Goal: Check status: Check status

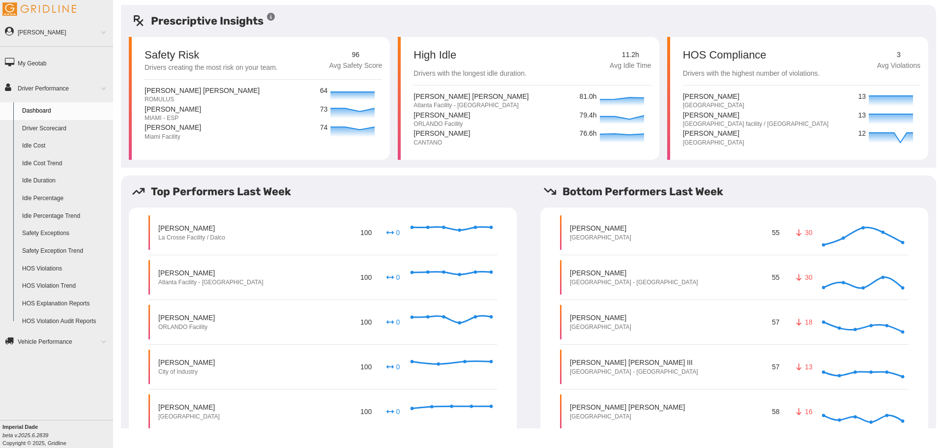
click at [40, 268] on link "HOS Violations" at bounding box center [65, 269] width 95 height 18
click at [53, 126] on link "Driver Scorecard" at bounding box center [65, 129] width 95 height 18
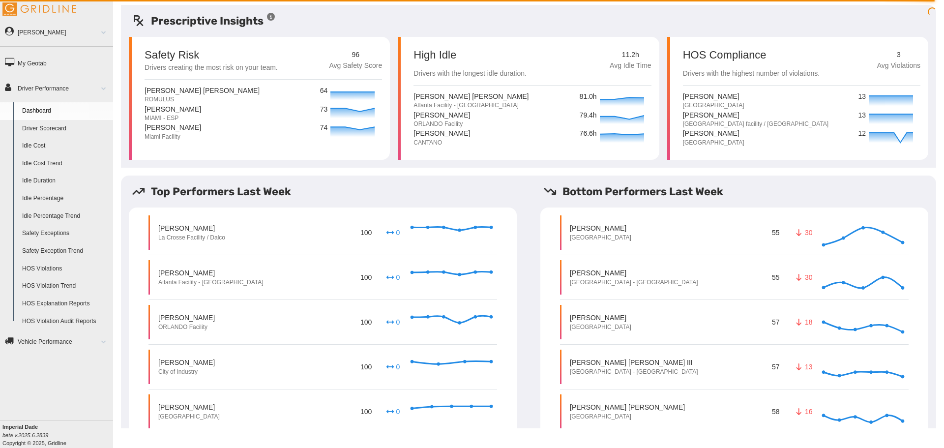
click at [53, 129] on link "Driver Scorecard" at bounding box center [65, 129] width 95 height 18
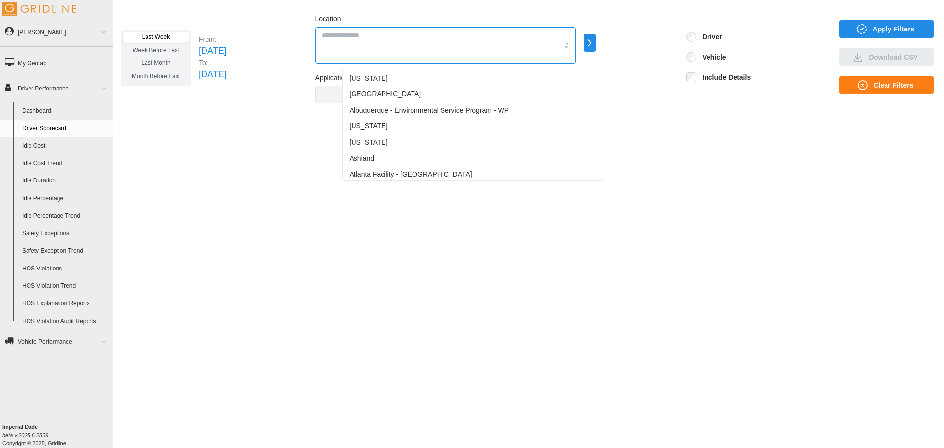
click at [379, 45] on div at bounding box center [445, 45] width 261 height 37
click at [415, 176] on span "Atlanta Facility - [GEOGRAPHIC_DATA]" at bounding box center [411, 174] width 122 height 10
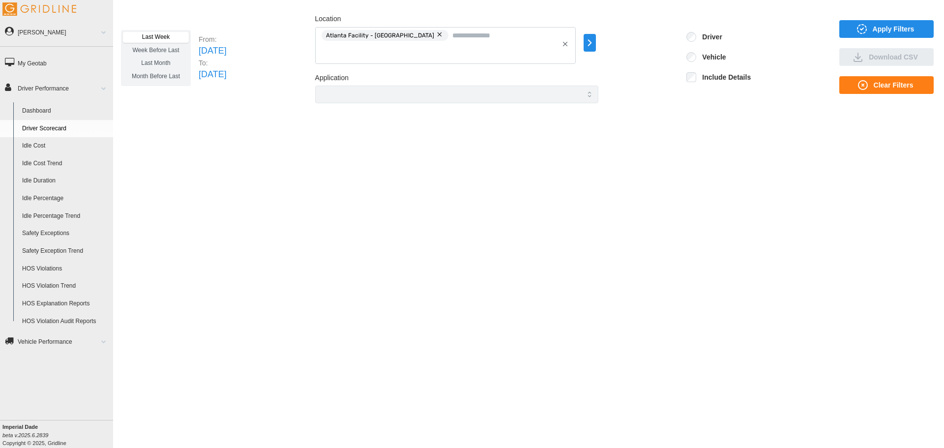
click at [894, 30] on span "Apply Filters" at bounding box center [894, 29] width 42 height 17
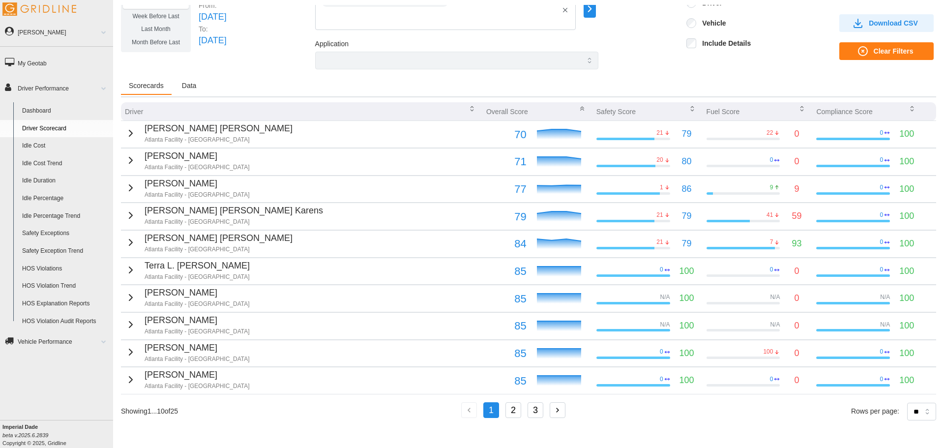
scroll to position [34, 0]
click at [513, 411] on button "2" at bounding box center [514, 410] width 16 height 16
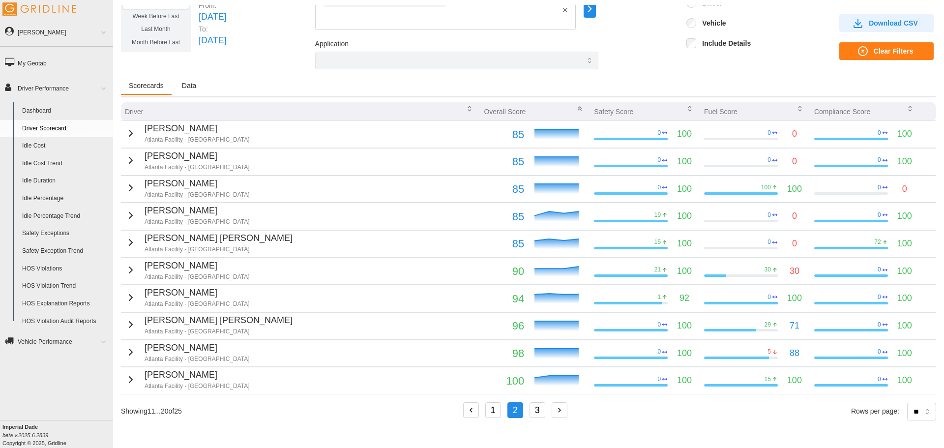
click at [540, 410] on button "3" at bounding box center [538, 410] width 16 height 16
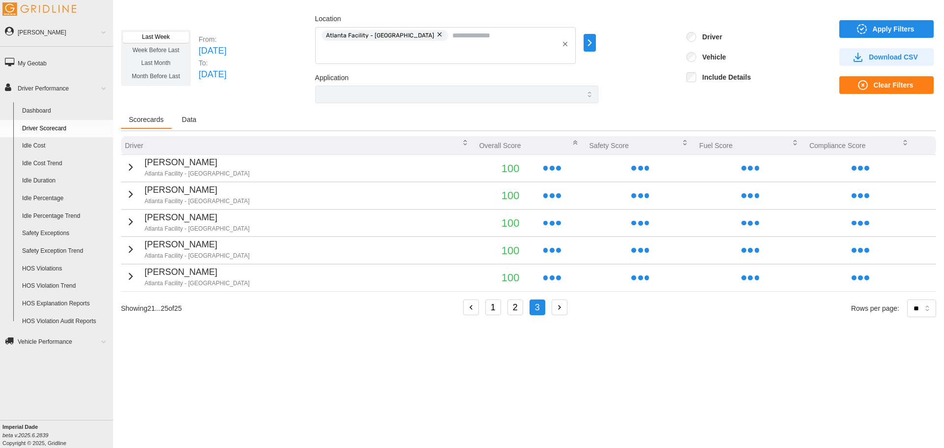
scroll to position [0, 0]
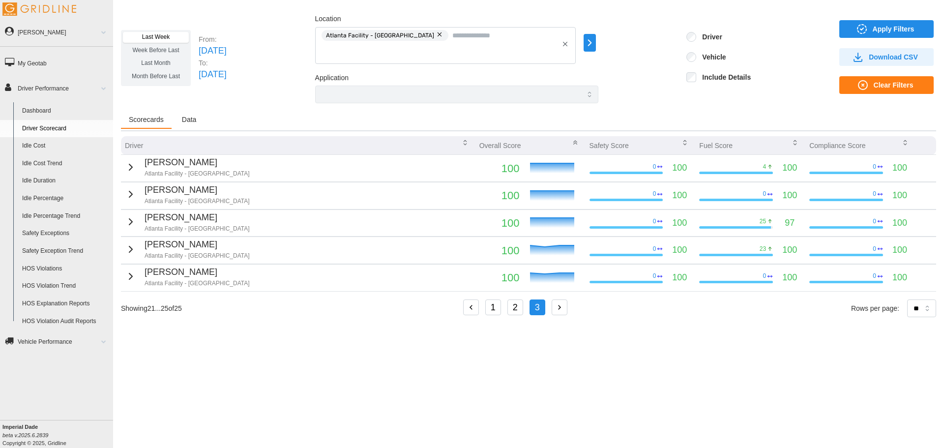
click at [498, 309] on button "1" at bounding box center [493, 308] width 16 height 16
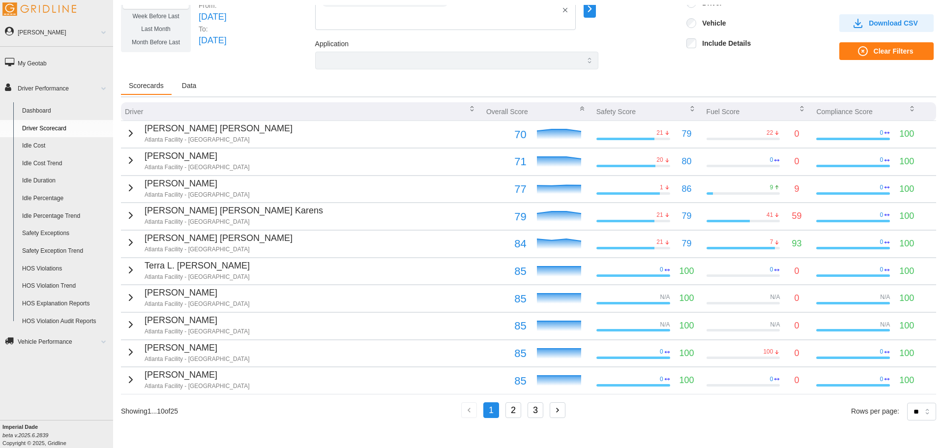
scroll to position [34, 0]
click at [514, 398] on div "Driver Overall Score Safety Score Fuel Score Compliance Score [PERSON_NAME] [PE…" at bounding box center [528, 265] width 815 height 326
click at [515, 409] on button "2" at bounding box center [514, 410] width 16 height 16
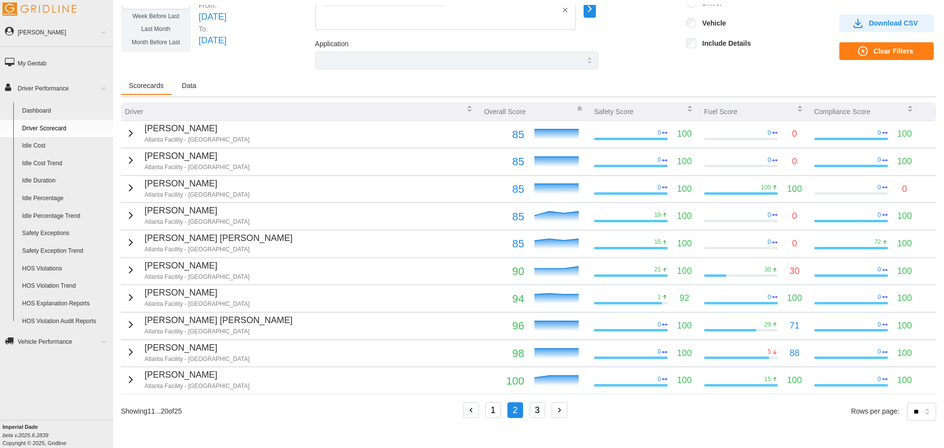
click at [532, 411] on button "3" at bounding box center [538, 410] width 16 height 16
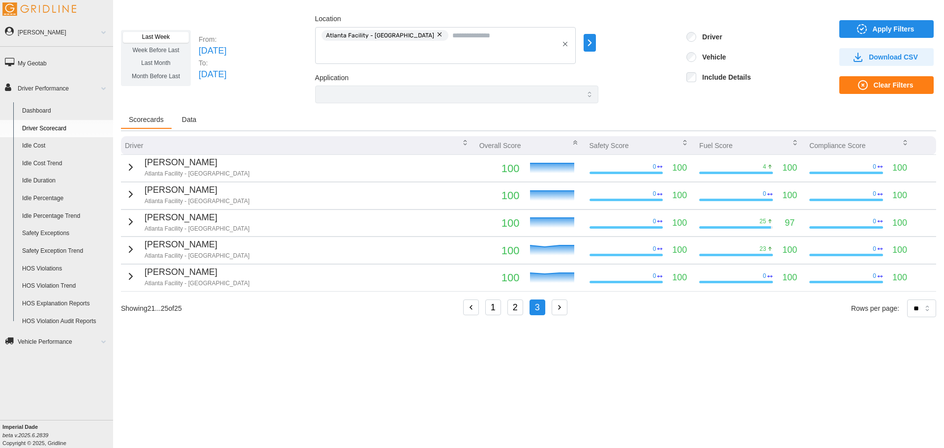
scroll to position [0, 0]
click at [519, 309] on button "2" at bounding box center [516, 308] width 16 height 16
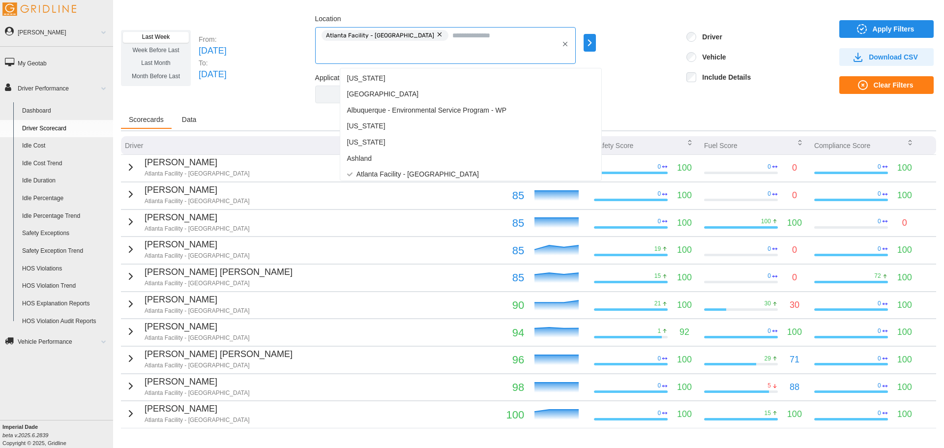
click at [427, 52] on div "Atlanta Facility - [GEOGRAPHIC_DATA]" at bounding box center [445, 45] width 261 height 37
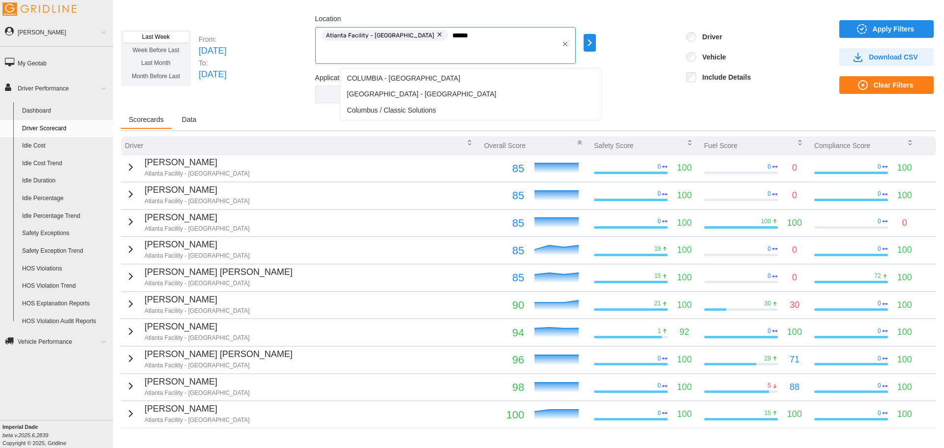
type input "*******"
click at [403, 78] on span "COLUMBIA - [GEOGRAPHIC_DATA]" at bounding box center [404, 78] width 114 height 10
type input "***"
click at [403, 78] on span "[GEOGRAPHIC_DATA] - [GEOGRAPHIC_DATA]" at bounding box center [422, 78] width 150 height 10
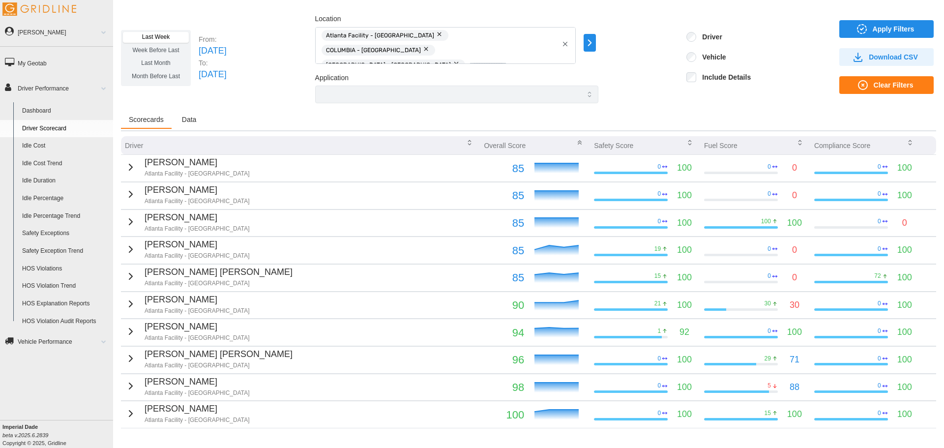
click at [691, 111] on div "Scorecards Data" at bounding box center [528, 121] width 815 height 20
click at [892, 25] on span "Apply Filters" at bounding box center [894, 29] width 42 height 17
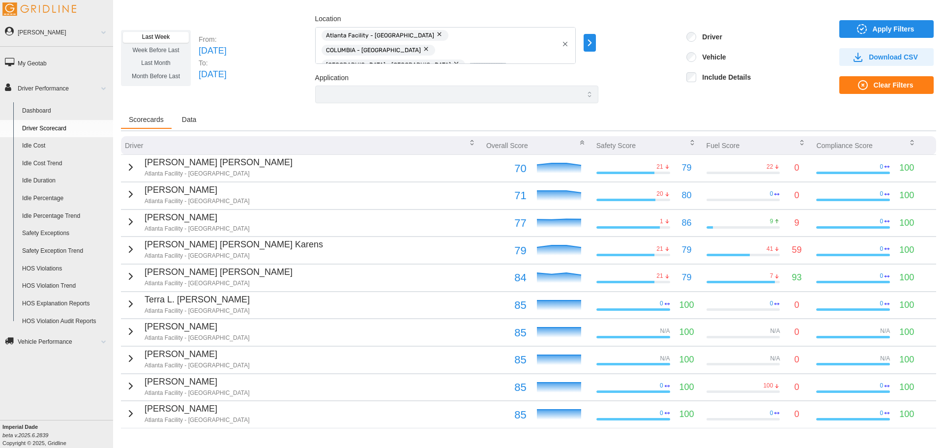
click at [167, 63] on span "Last Month" at bounding box center [155, 63] width 29 height 7
click at [873, 28] on span "Apply Filters" at bounding box center [894, 29] width 42 height 17
